Goal: Information Seeking & Learning: Check status

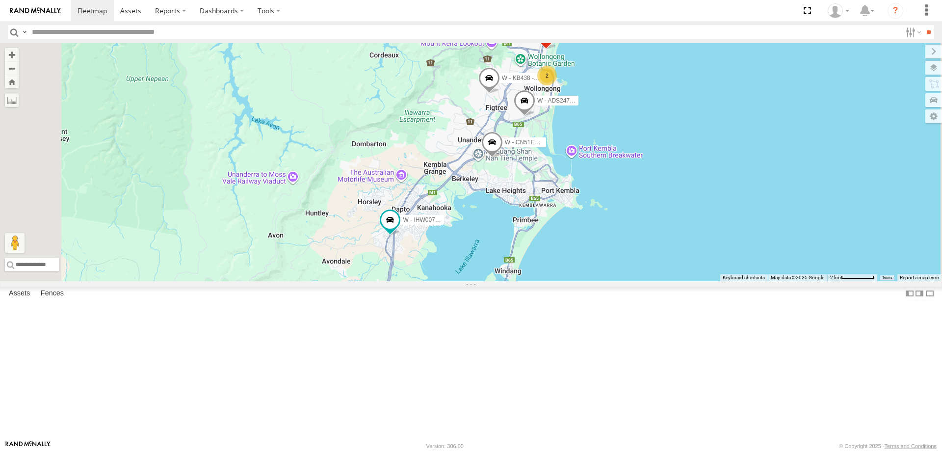
drag, startPoint x: 768, startPoint y: 187, endPoint x: 758, endPoint y: 190, distance: 9.9
click at [768, 190] on div "B - DG93WL - Josh Fahd W - CN51ES - Cameron Ashby W - IHW007 - Paul Whatman W -…" at bounding box center [471, 162] width 942 height 238
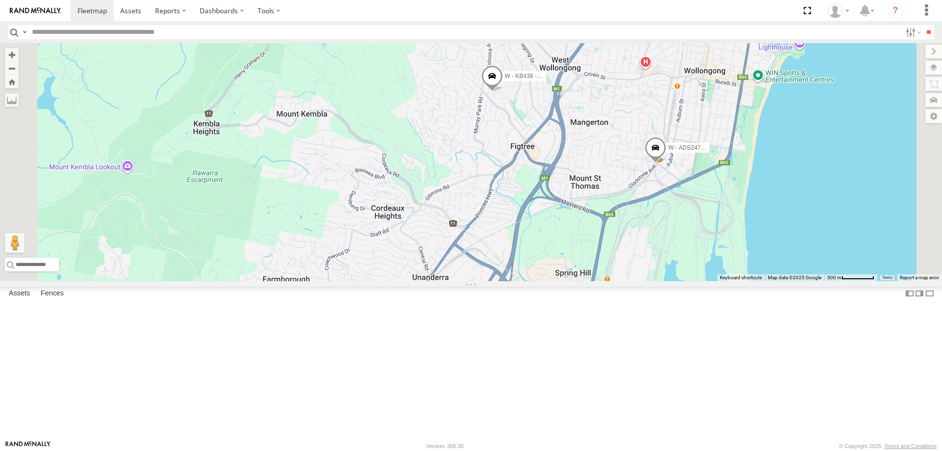
drag, startPoint x: 711, startPoint y: 246, endPoint x: 666, endPoint y: 186, distance: 75.4
click at [666, 186] on div "B - DG93WL - Josh Fahd W - CN51ES - Cameron Ashby W - IHW007 - Paul Whatman W -…" at bounding box center [471, 162] width 942 height 238
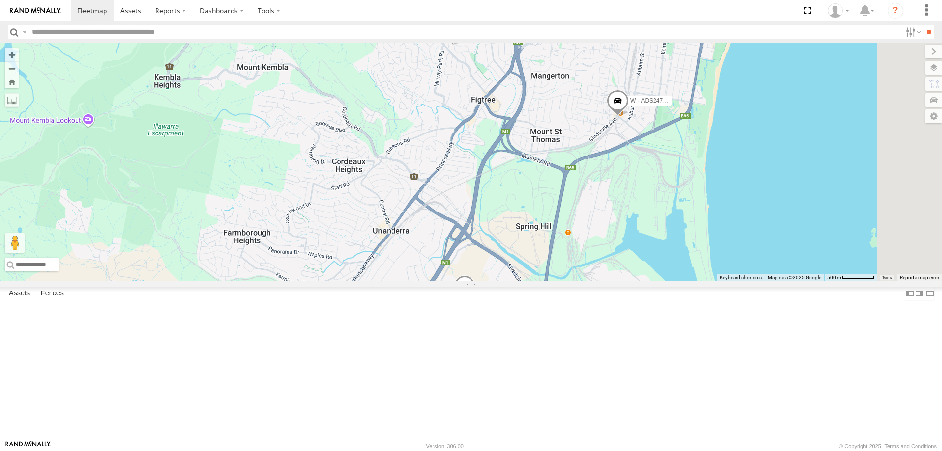
click at [629, 116] on span at bounding box center [618, 103] width 22 height 26
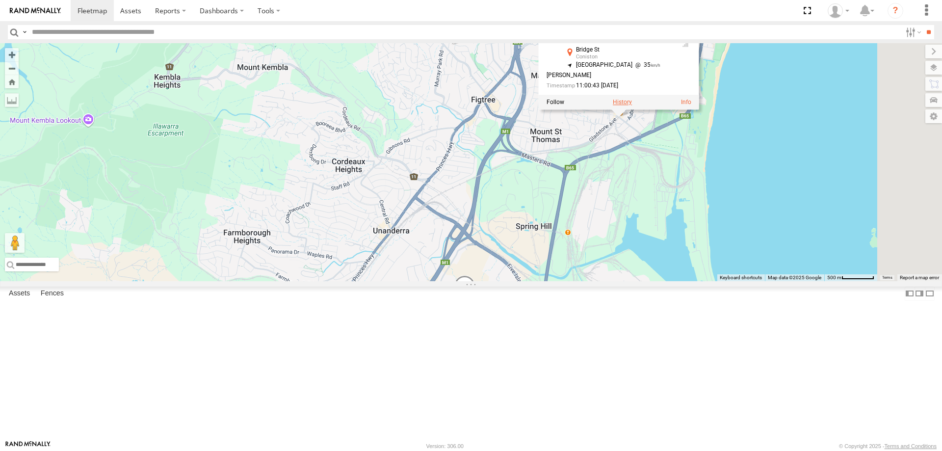
click at [632, 106] on label at bounding box center [622, 102] width 19 height 7
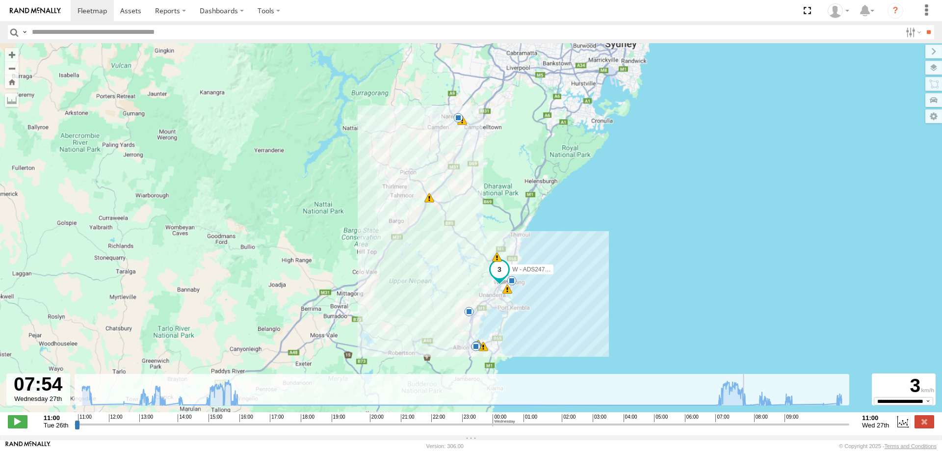
drag, startPoint x: 78, startPoint y: 431, endPoint x: 747, endPoint y: 426, distance: 668.9
click at [747, 426] on input "range" at bounding box center [462, 424] width 775 height 9
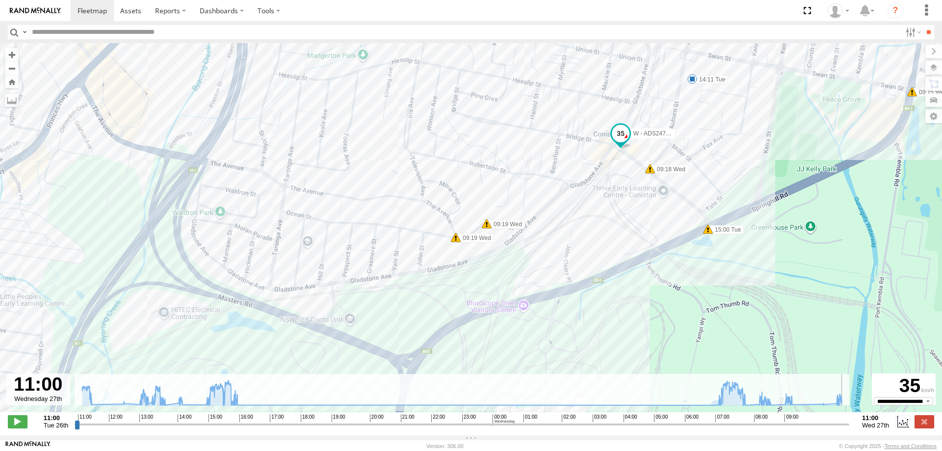
drag, startPoint x: 748, startPoint y: 430, endPoint x: 854, endPoint y: 433, distance: 106.0
type input "**********"
click at [849, 429] on input "range" at bounding box center [462, 424] width 775 height 9
drag, startPoint x: 132, startPoint y: 7, endPoint x: 110, endPoint y: 12, distance: 22.1
click at [131, 8] on span at bounding box center [130, 10] width 21 height 9
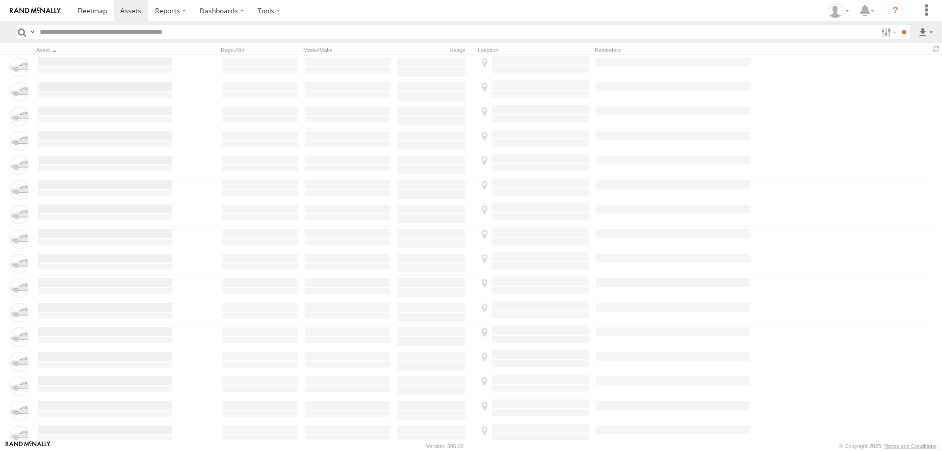
click at [92, 10] on span at bounding box center [92, 10] width 29 height 9
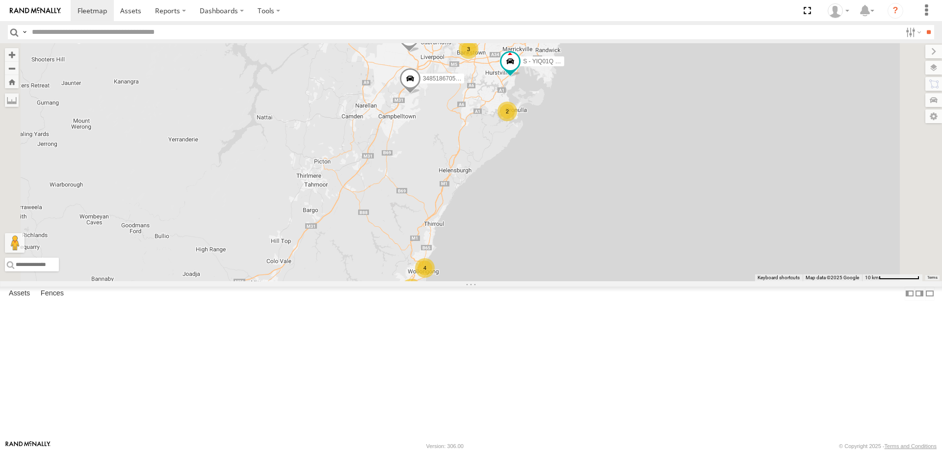
drag, startPoint x: 612, startPoint y: 376, endPoint x: 623, endPoint y: 332, distance: 45.5
click at [623, 281] on div "B - DG93WL - [PERSON_NAME] W - IHW009 - [PERSON_NAME] 348518670590 DN88VL - [PE…" at bounding box center [471, 162] width 942 height 238
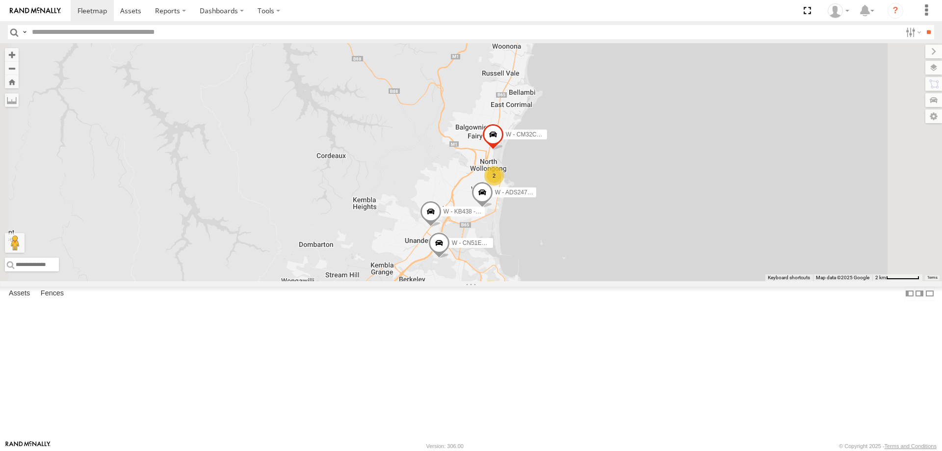
click at [738, 221] on div "B - DG93WL - [PERSON_NAME] W - IHW009 - [PERSON_NAME] 348518670590 DN88VL - [PE…" at bounding box center [471, 162] width 942 height 238
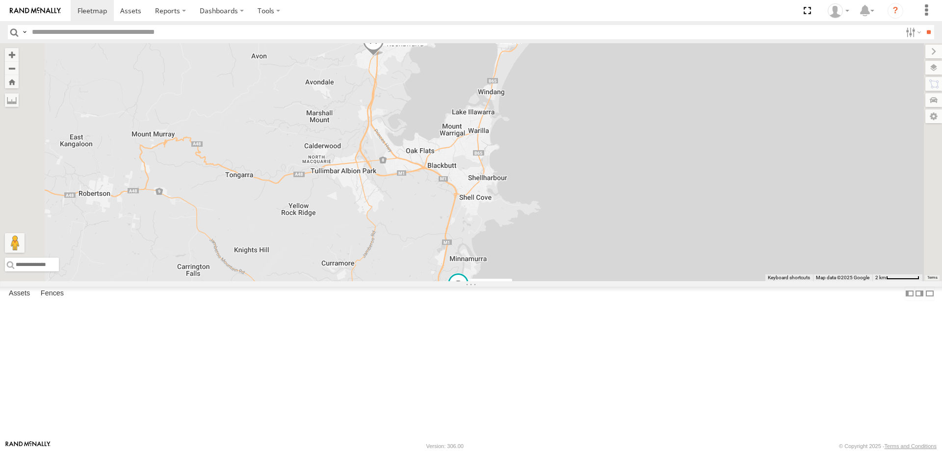
drag, startPoint x: 731, startPoint y: 183, endPoint x: 748, endPoint y: 237, distance: 56.8
click at [748, 237] on div "B - DG93WL - [PERSON_NAME] W - IHW009 - [PERSON_NAME] 348518670590 DN88VL - [PE…" at bounding box center [471, 162] width 942 height 238
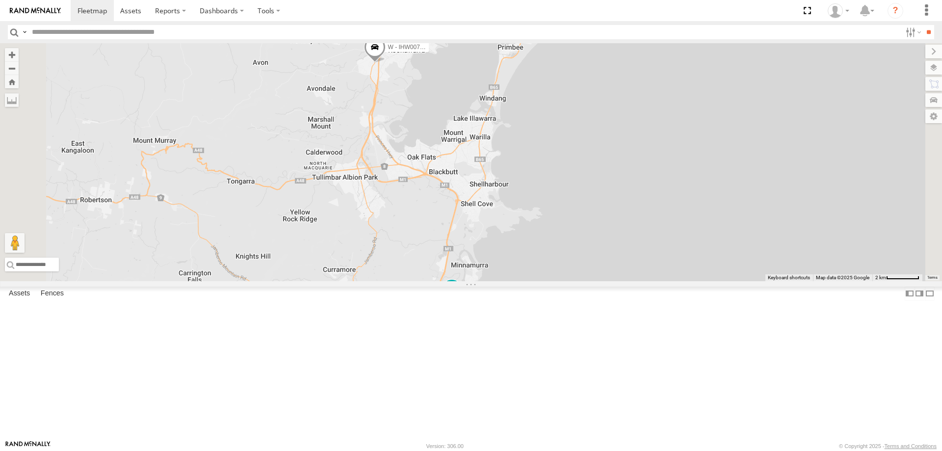
click at [461, 299] on span at bounding box center [452, 290] width 18 height 18
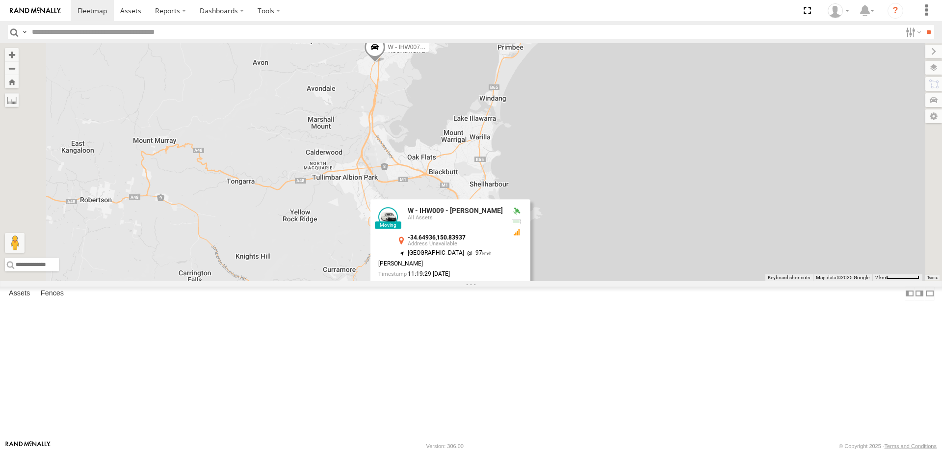
click at [746, 263] on div "B - DG93WL - [PERSON_NAME] W - IHW009 - [PERSON_NAME] 348518670590 DN88VL - [PE…" at bounding box center [471, 162] width 942 height 238
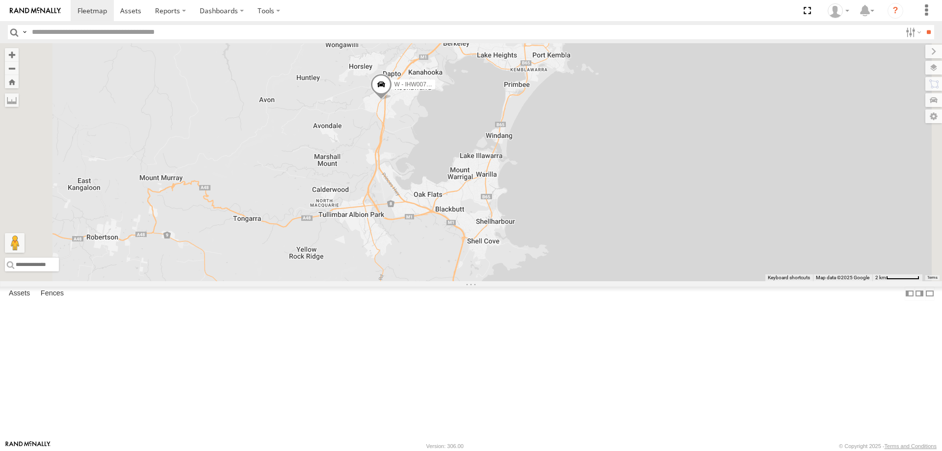
drag, startPoint x: 709, startPoint y: 214, endPoint x: 689, endPoint y: 289, distance: 76.8
click at [717, 281] on div "B - DG93WL - [PERSON_NAME] W - IHW009 - [PERSON_NAME] 348518670590 DN88VL - [PE…" at bounding box center [471, 162] width 942 height 238
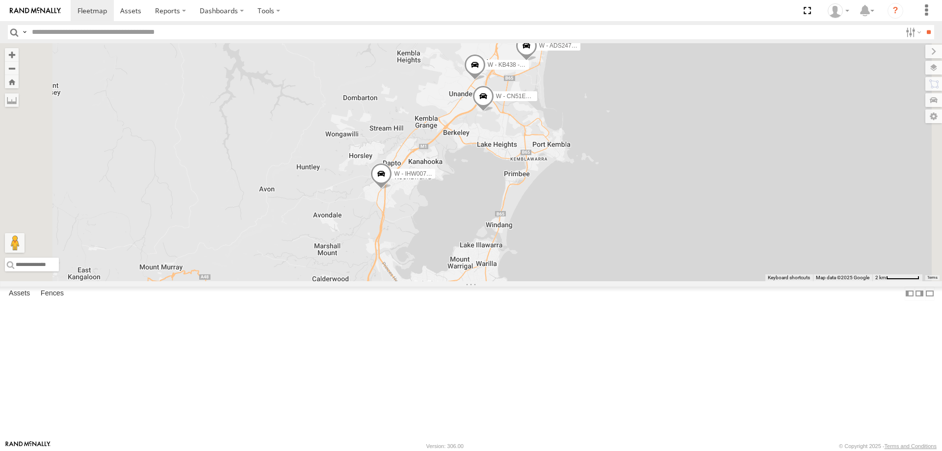
click at [392, 189] on span at bounding box center [382, 176] width 22 height 26
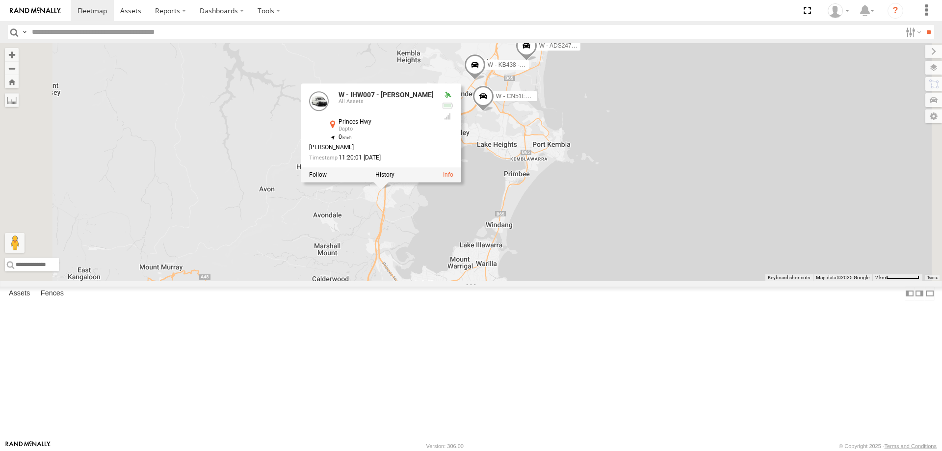
click at [734, 281] on div "B - DG93WL - [PERSON_NAME] W - IHW009 - [PERSON_NAME] 348518670590 DN88VL - [PE…" at bounding box center [471, 162] width 942 height 238
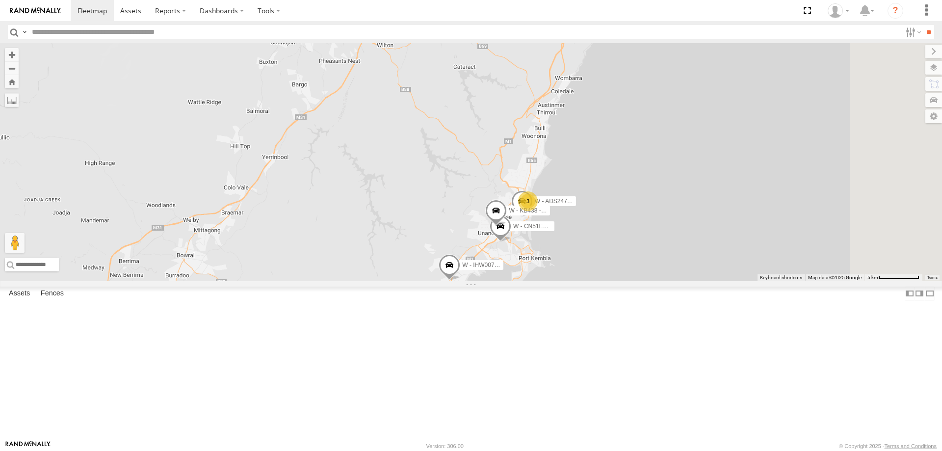
drag, startPoint x: 771, startPoint y: 250, endPoint x: 680, endPoint y: 307, distance: 108.0
click at [706, 281] on div "B - DG93WL - [PERSON_NAME] W - IHW009 - [PERSON_NAME] 348518670590 DN88VL - [PE…" at bounding box center [471, 162] width 942 height 238
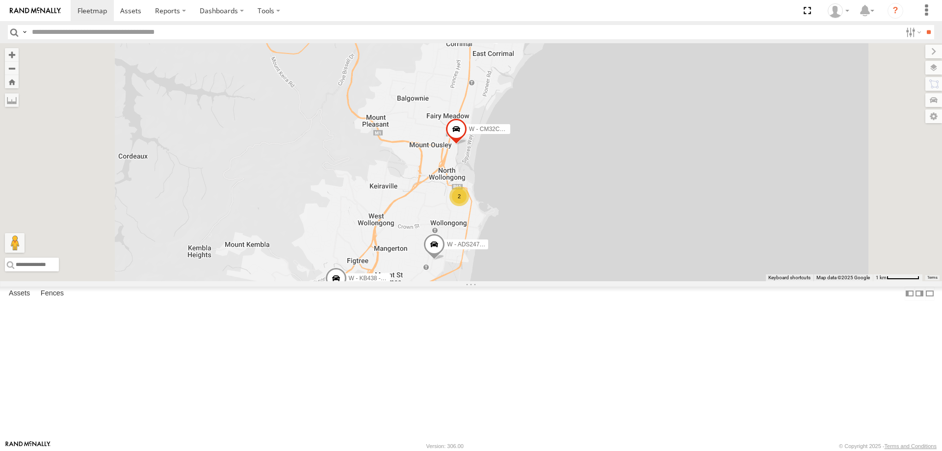
click at [469, 206] on div "2" at bounding box center [460, 196] width 20 height 20
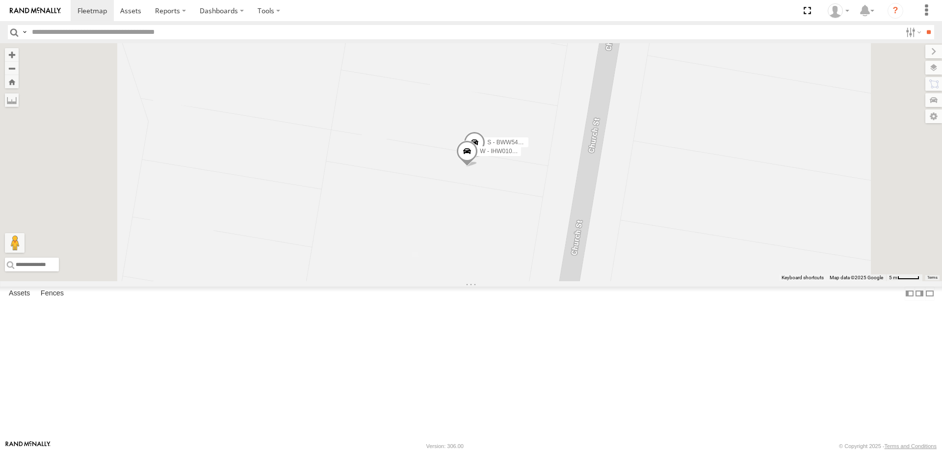
click at [485, 158] on span at bounding box center [475, 145] width 22 height 26
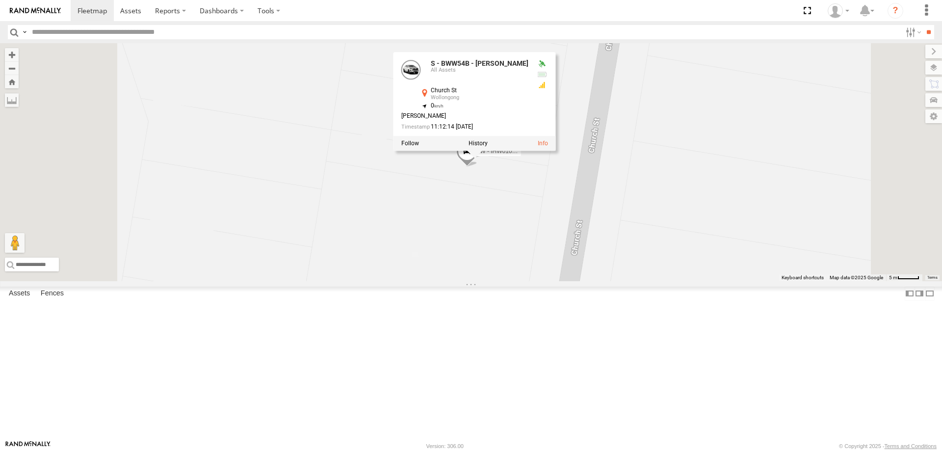
click at [627, 281] on div "B - DG93WL - [PERSON_NAME] W - IHW009 - [PERSON_NAME] 348518670590 DN88VL - [PE…" at bounding box center [471, 162] width 942 height 238
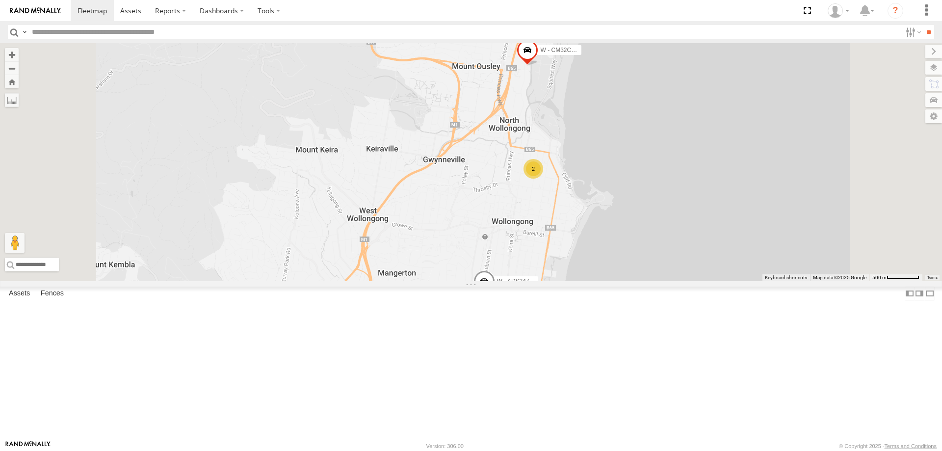
drag, startPoint x: 659, startPoint y: 316, endPoint x: 659, endPoint y: 303, distance: 12.8
click at [659, 281] on div "B - DG93WL - [PERSON_NAME] W - IHW009 - [PERSON_NAME] 348518670590 DN88VL - [PE…" at bounding box center [471, 162] width 942 height 238
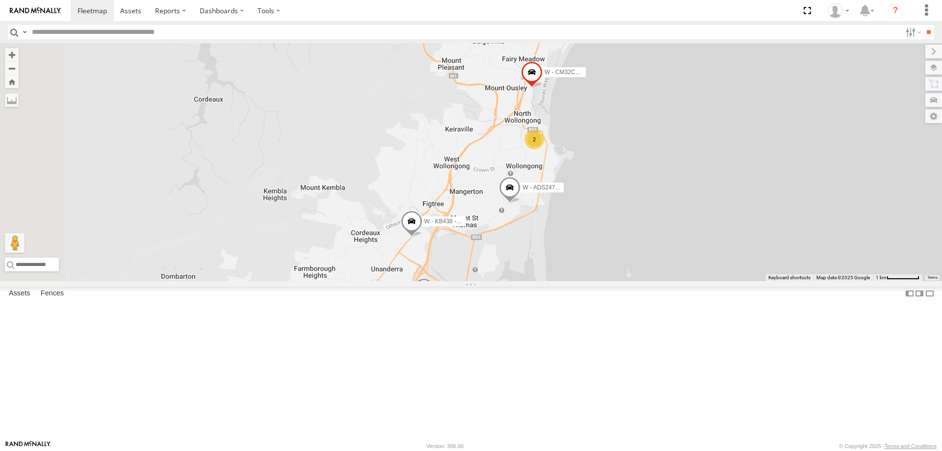
drag, startPoint x: 728, startPoint y: 342, endPoint x: 726, endPoint y: 274, distance: 67.8
click at [726, 273] on div "B - DG93WL - [PERSON_NAME] W - IHW009 - [PERSON_NAME] 348518670590 DN88VL - [PE…" at bounding box center [471, 162] width 942 height 238
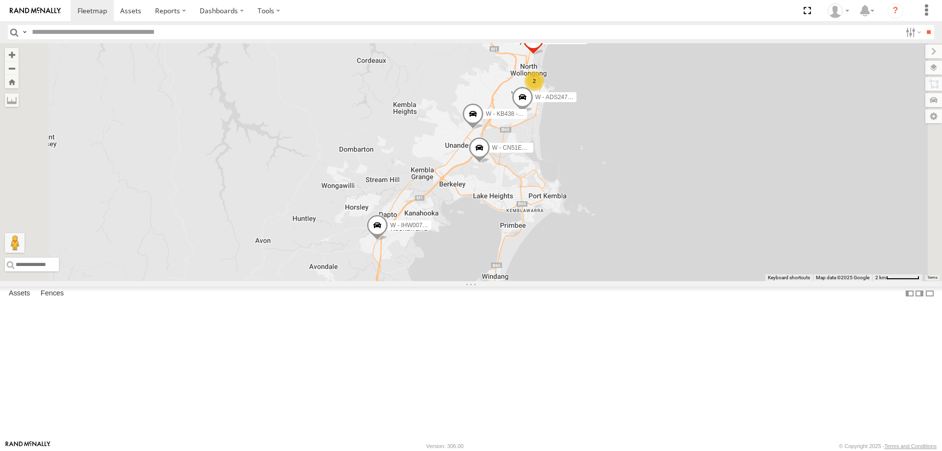
drag, startPoint x: 763, startPoint y: 287, endPoint x: 723, endPoint y: 197, distance: 98.2
click at [723, 197] on div "B - DG93WL - [PERSON_NAME] W - IHW009 - [PERSON_NAME] 348518670590 DN88VL - [PE…" at bounding box center [471, 162] width 942 height 238
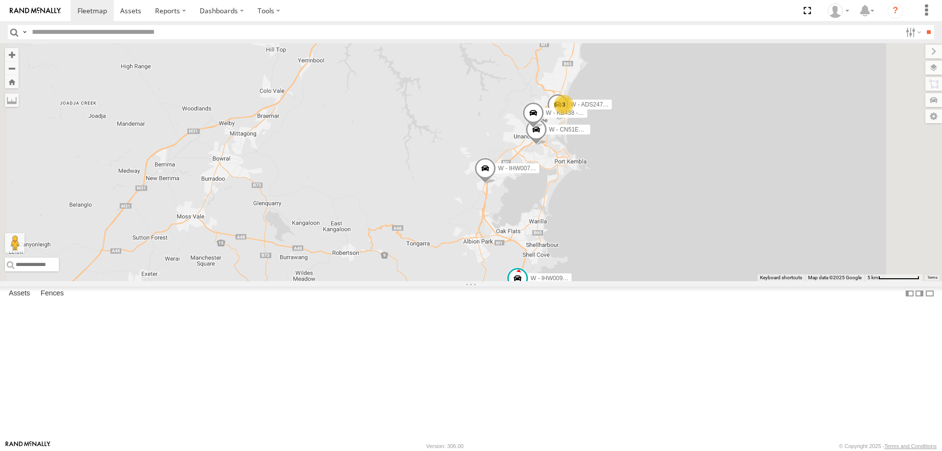
drag, startPoint x: 745, startPoint y: 221, endPoint x: 742, endPoint y: 229, distance: 8.8
click at [743, 230] on div "B - DG93WL - [PERSON_NAME] W - IHW009 - [PERSON_NAME] 348518670590 DN88VL - [PE…" at bounding box center [471, 162] width 942 height 238
